Goal: Information Seeking & Learning: Learn about a topic

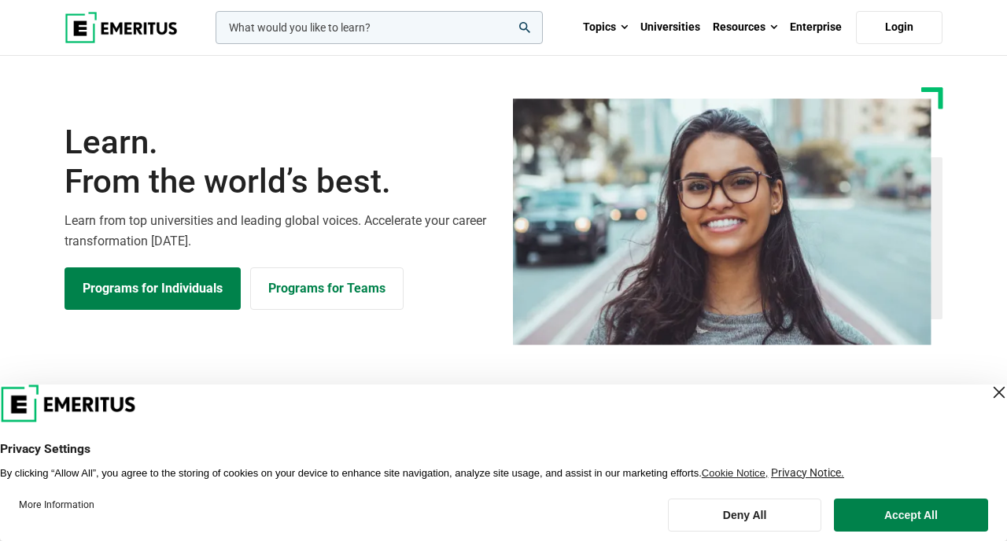
click at [988, 387] on div "Close Layer" at bounding box center [999, 393] width 22 height 22
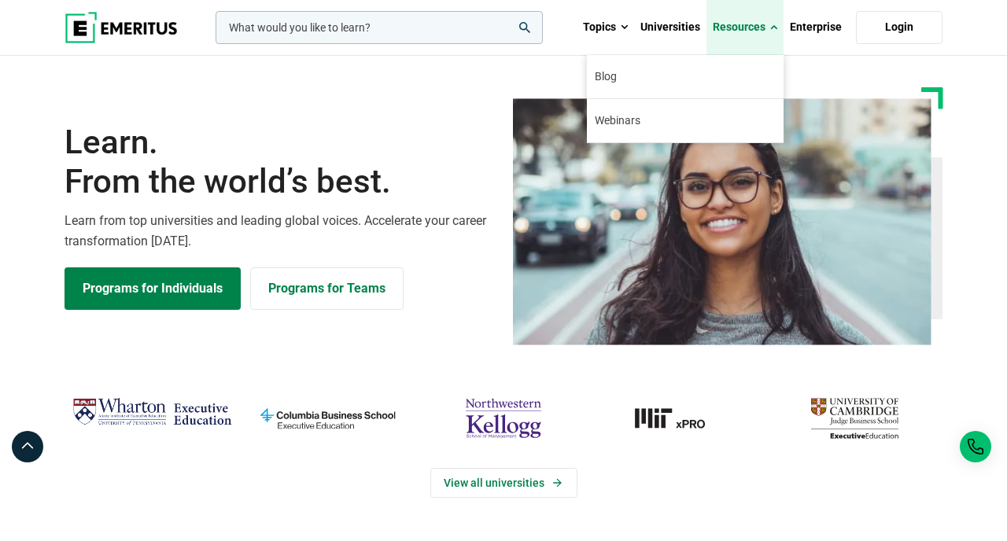
click at [751, 20] on link "Resources" at bounding box center [744, 27] width 77 height 55
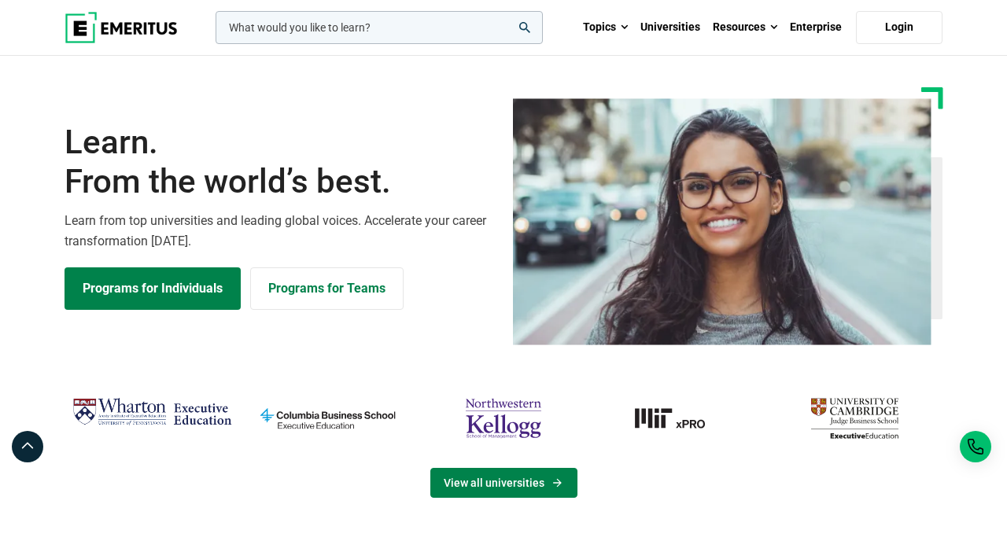
click at [537, 489] on link "View all universities" at bounding box center [503, 483] width 147 height 30
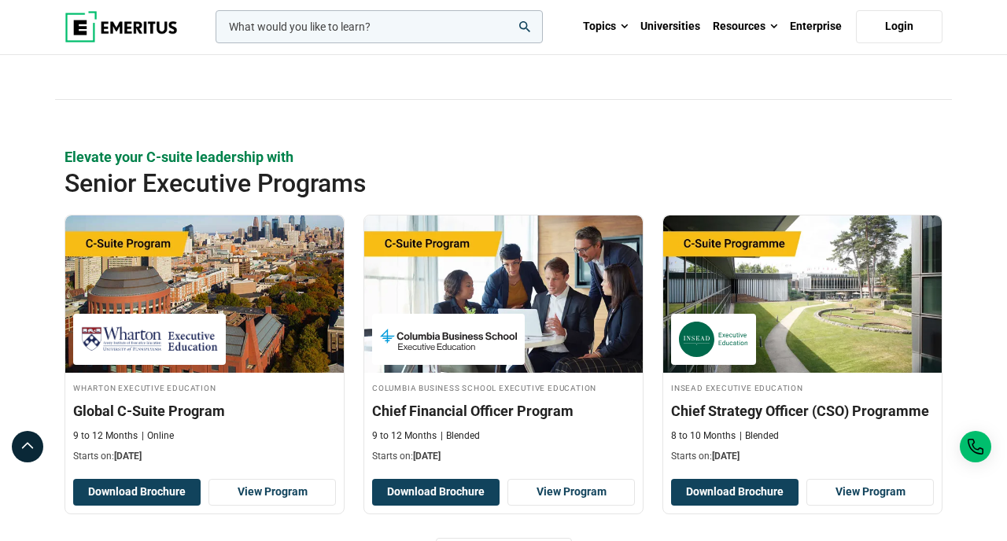
scroll to position [450, 0]
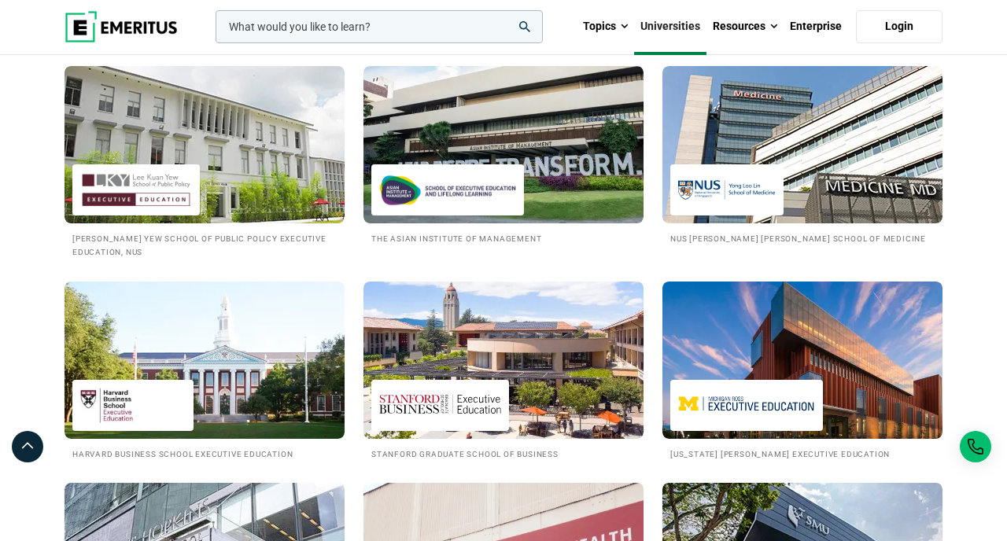
scroll to position [1701, 0]
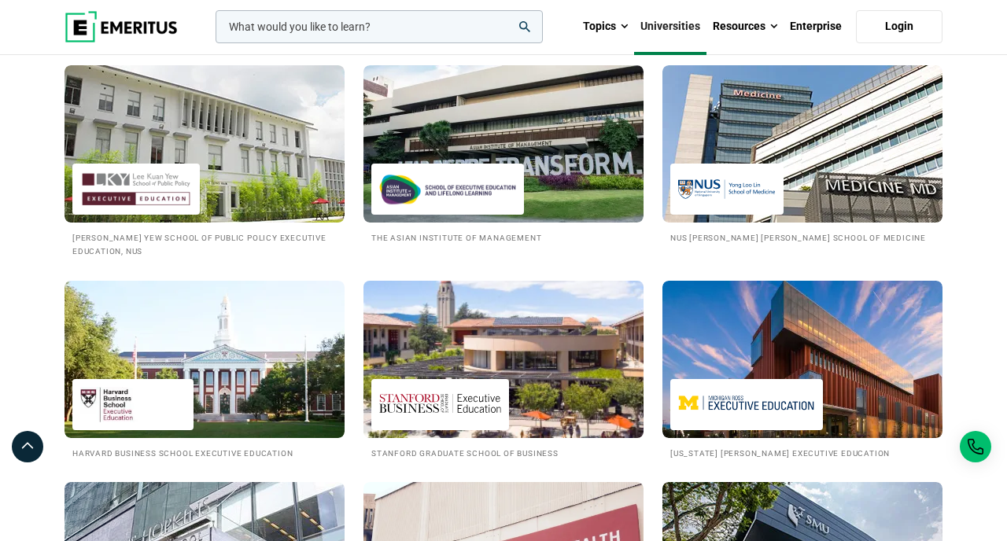
click at [526, 367] on img at bounding box center [503, 359] width 308 height 173
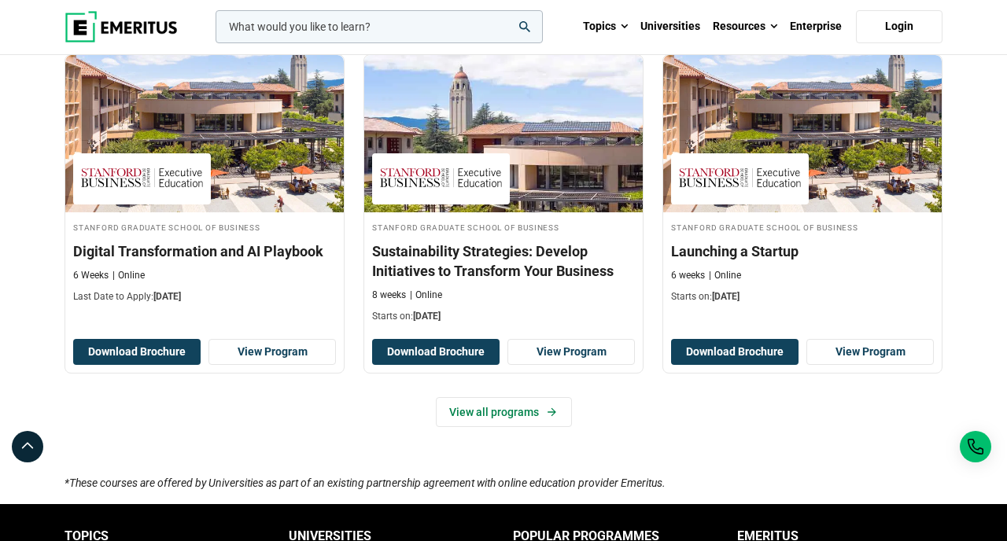
scroll to position [593, 0]
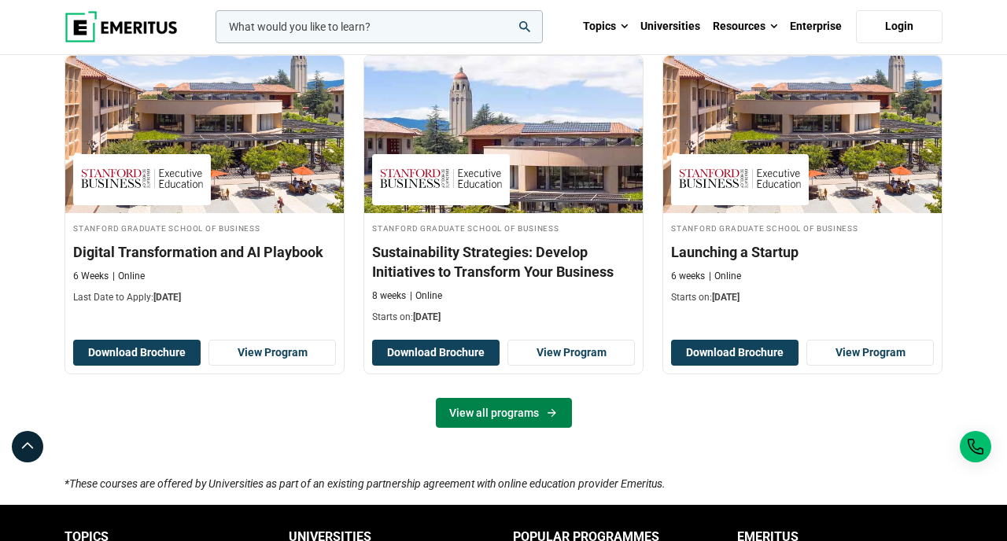
click at [504, 400] on link "View all programs" at bounding box center [504, 413] width 136 height 30
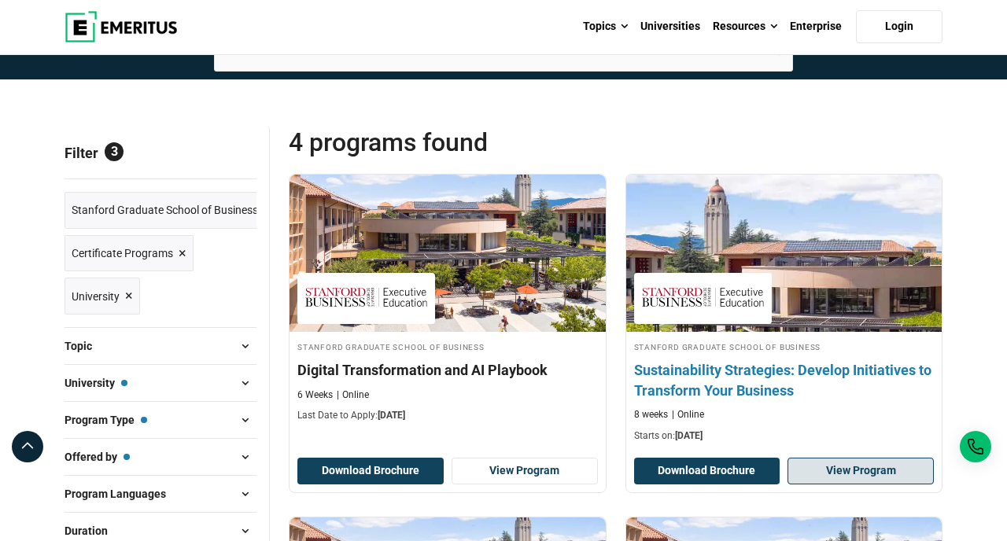
scroll to position [121, 0]
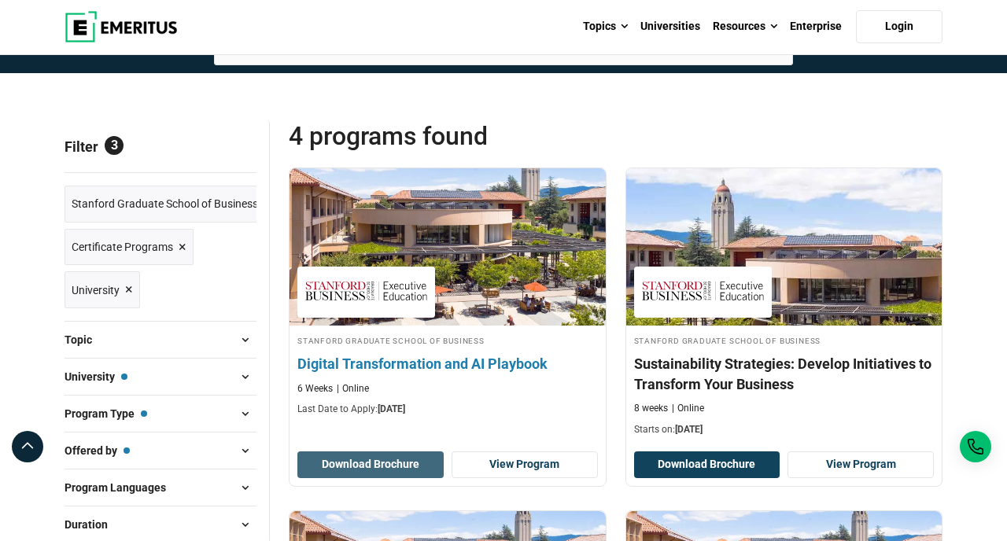
click at [380, 463] on button "Download Brochure" at bounding box center [370, 465] width 146 height 27
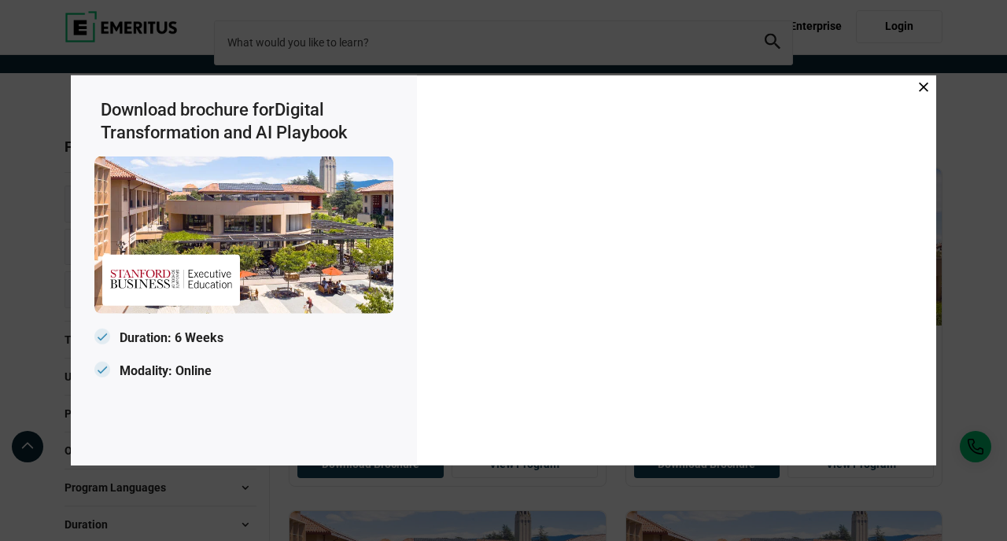
click at [922, 83] on icon at bounding box center [923, 87] width 9 height 9
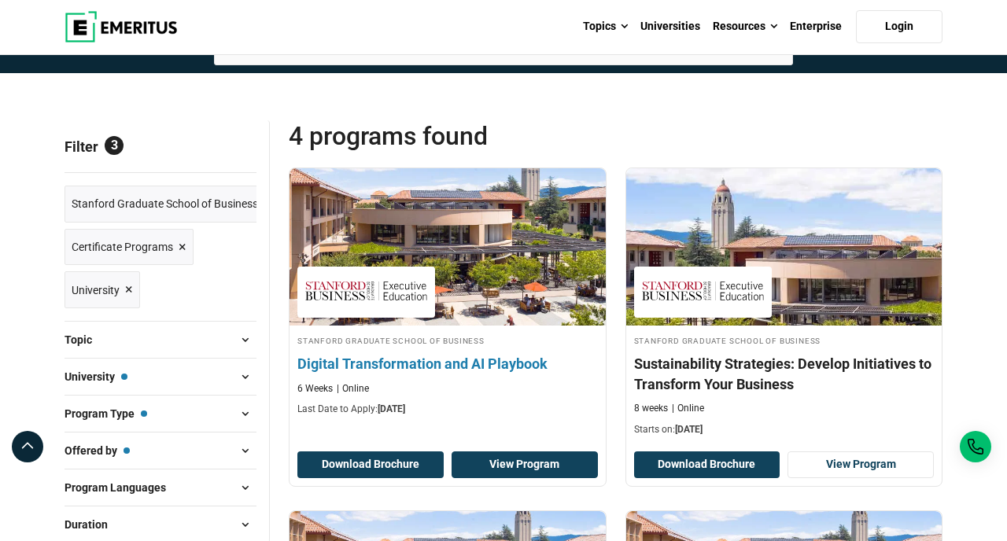
click at [521, 464] on link "View Program" at bounding box center [525, 465] width 146 height 27
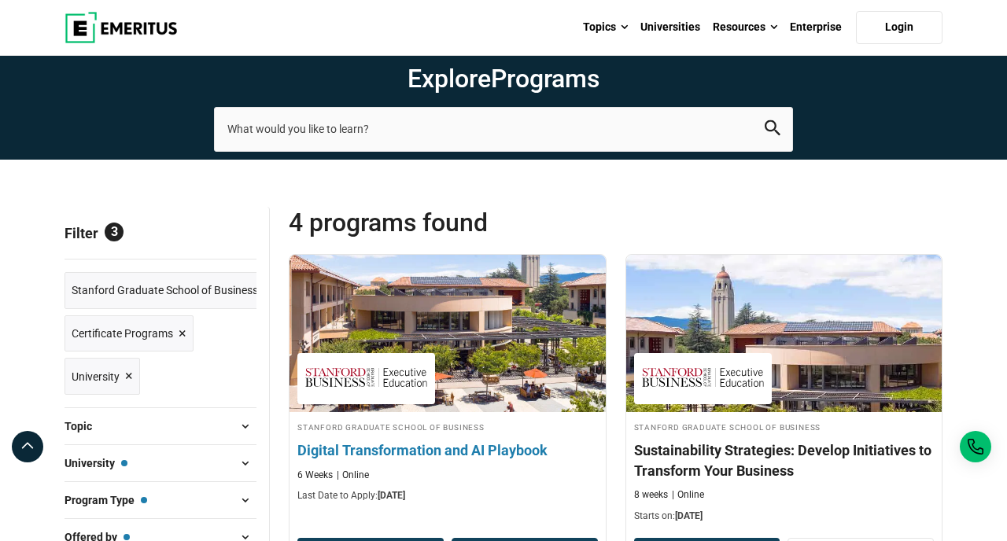
scroll to position [0, 0]
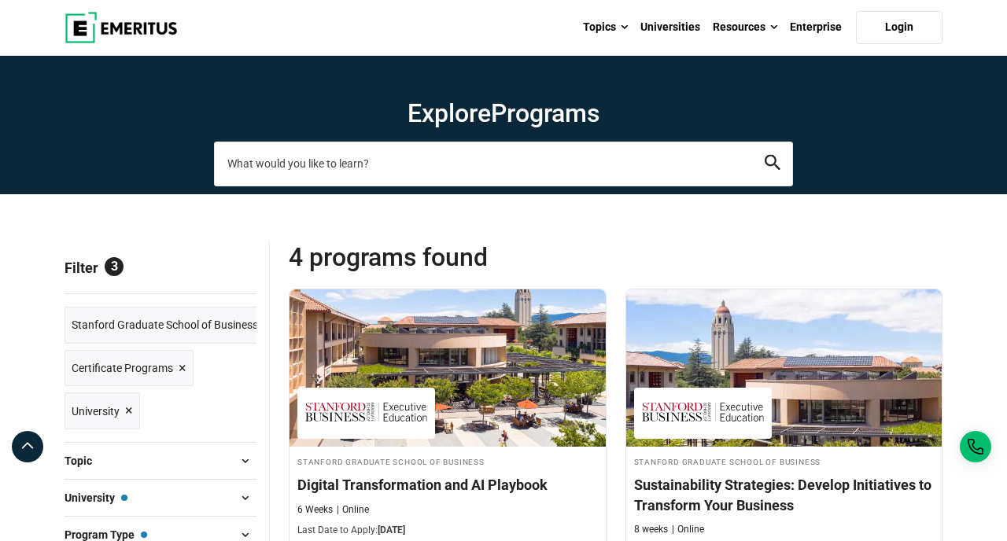
click at [363, 160] on input "search-page" at bounding box center [503, 164] width 579 height 44
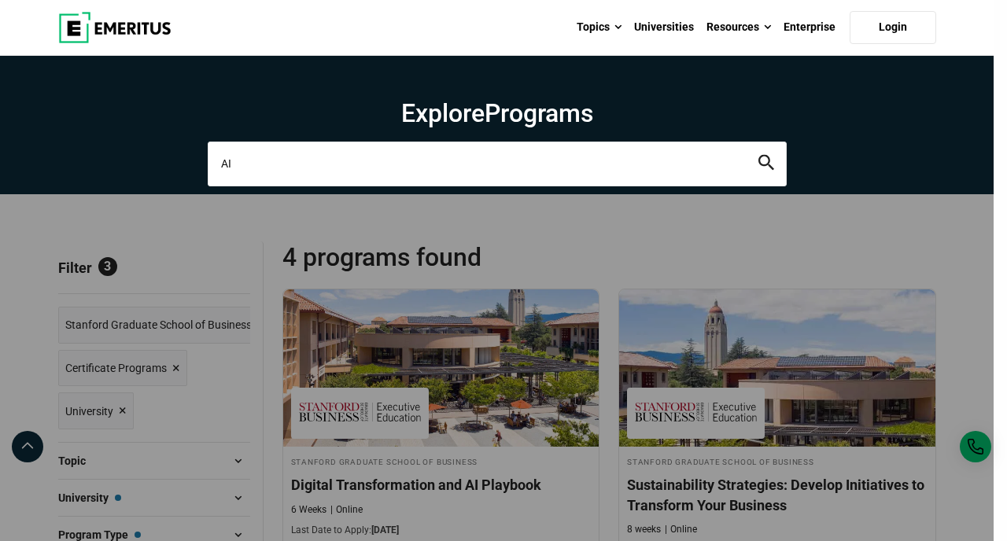
type input "AI"
click at [758, 155] on button "search" at bounding box center [766, 164] width 16 height 18
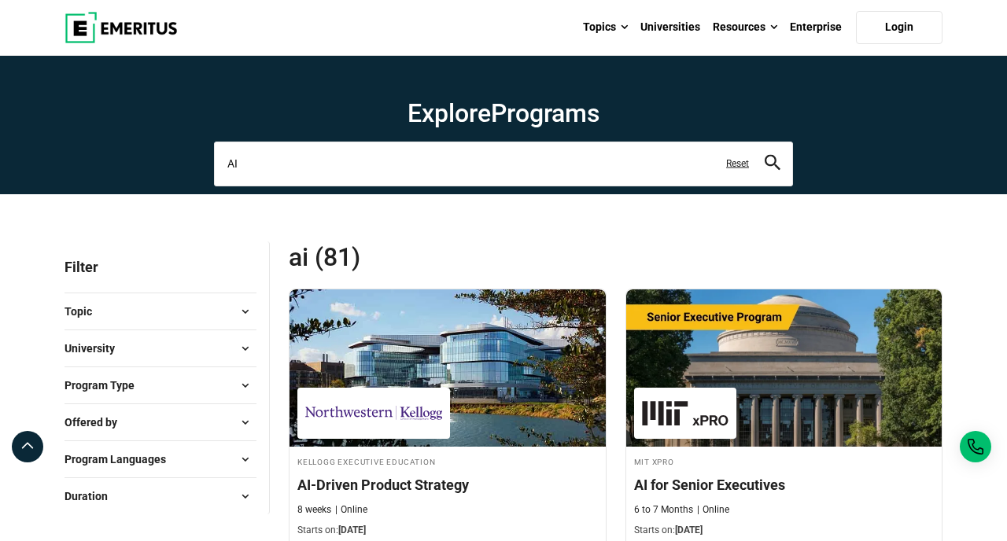
click at [290, 162] on input "AI" at bounding box center [503, 164] width 579 height 44
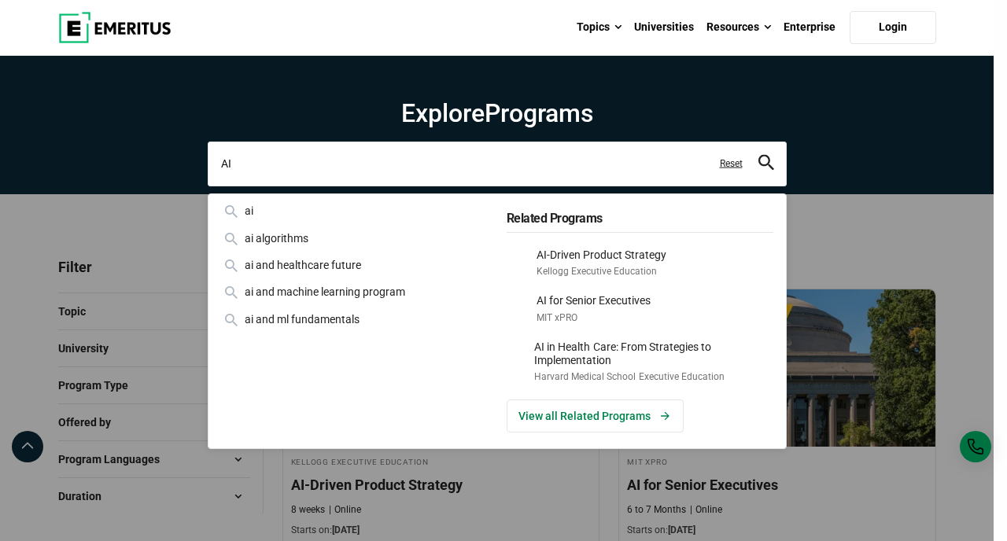
type input "A"
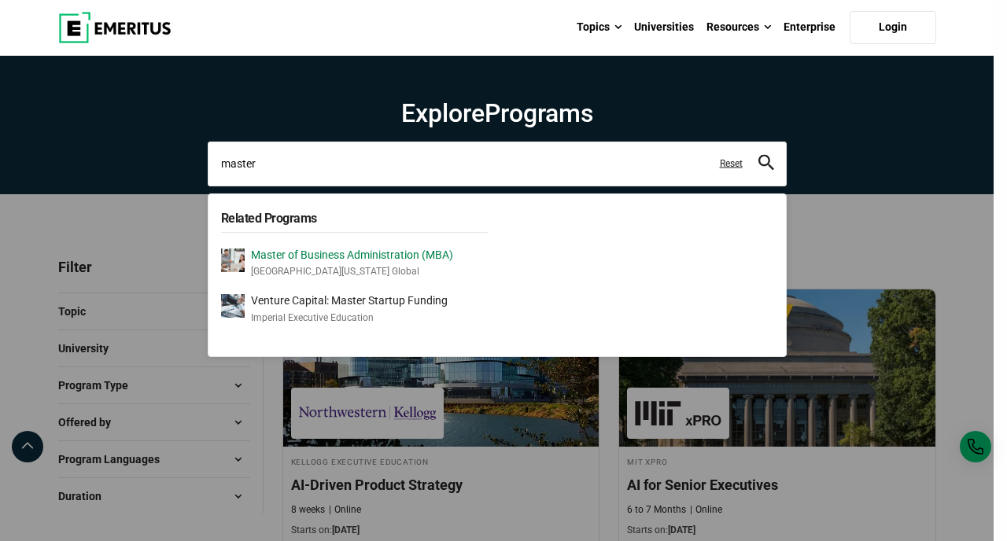
type input "master"
click at [353, 270] on p "[GEOGRAPHIC_DATA][US_STATE] Global" at bounding box center [352, 271] width 202 height 13
